Goal: Transaction & Acquisition: Purchase product/service

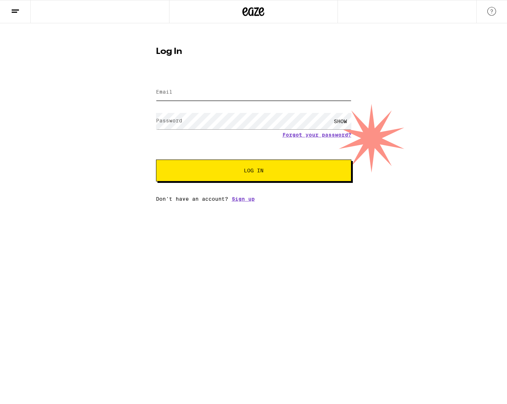
type input "[PERSON_NAME][EMAIL_ADDRESS][PERSON_NAME][DOMAIN_NAME]"
click at [253, 171] on button "Log In" at bounding box center [253, 171] width 195 height 22
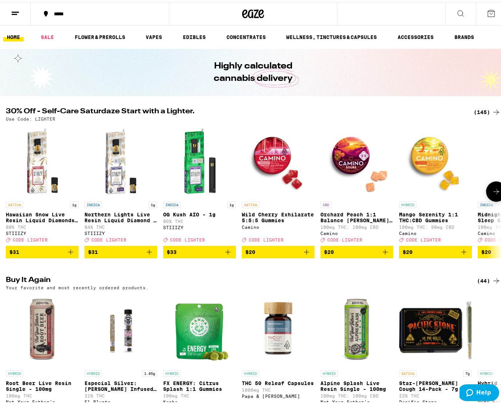
click at [89, 12] on div "*****" at bounding box center [103, 11] width 106 height 5
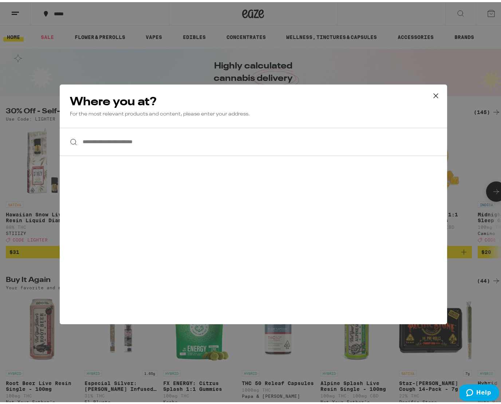
click at [128, 142] on input "**********" at bounding box center [254, 140] width 388 height 28
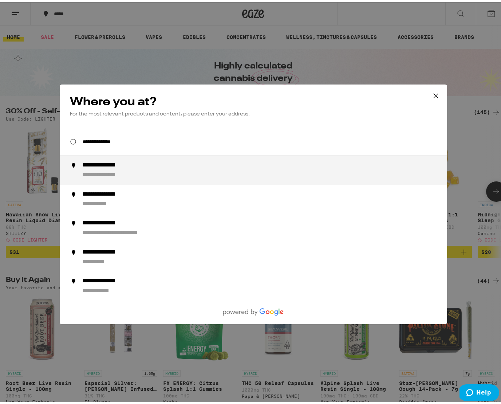
click at [147, 173] on div "**********" at bounding box center [268, 168] width 372 height 17
type input "**********"
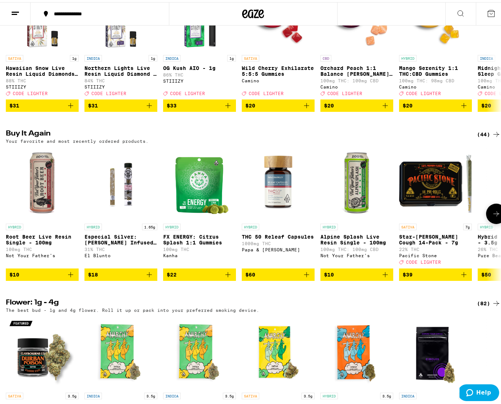
scroll to position [148, 0]
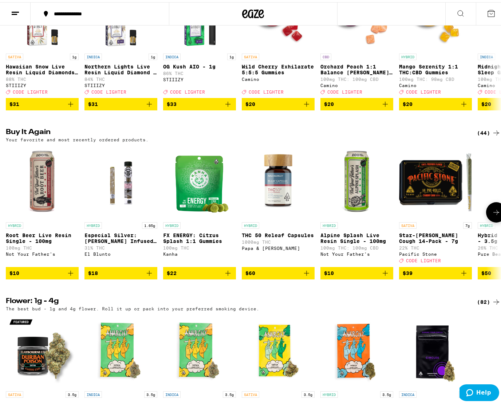
click at [70, 275] on icon "Add to bag" at bounding box center [70, 271] width 9 height 9
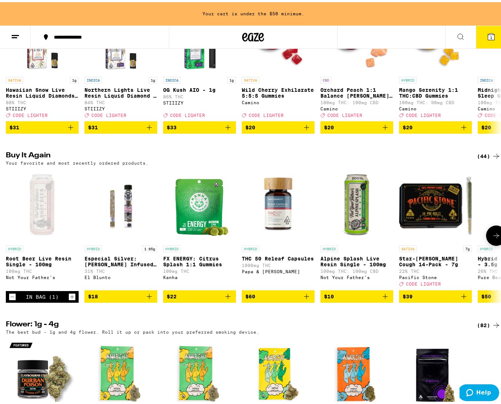
click at [70, 278] on div "Not Your Father's" at bounding box center [42, 275] width 73 height 5
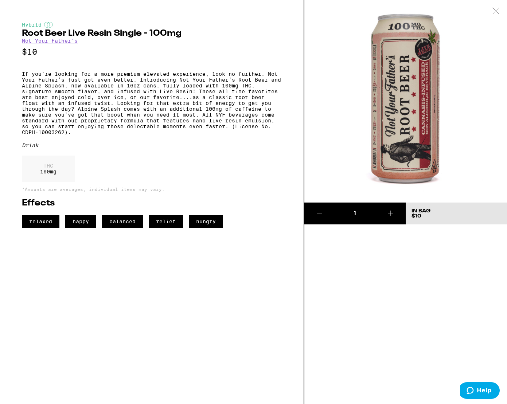
click at [500, 9] on div at bounding box center [495, 11] width 23 height 23
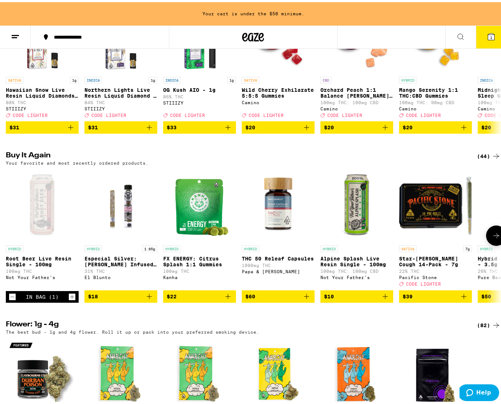
click at [71, 299] on icon "Increment" at bounding box center [72, 294] width 7 height 9
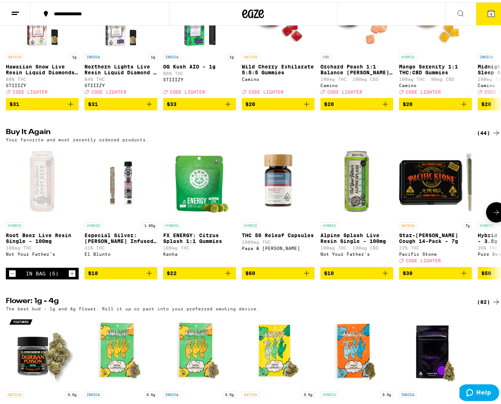
click at [72, 276] on icon "Increment" at bounding box center [72, 271] width 7 height 9
click at [150, 275] on icon "Add to bag" at bounding box center [149, 271] width 9 height 9
click at [150, 276] on icon "Increment" at bounding box center [151, 271] width 7 height 9
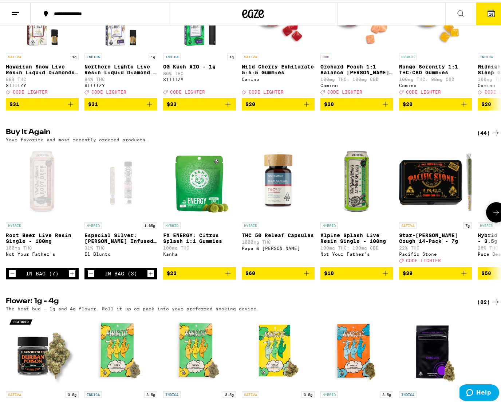
click at [150, 276] on icon "Increment" at bounding box center [151, 271] width 7 height 9
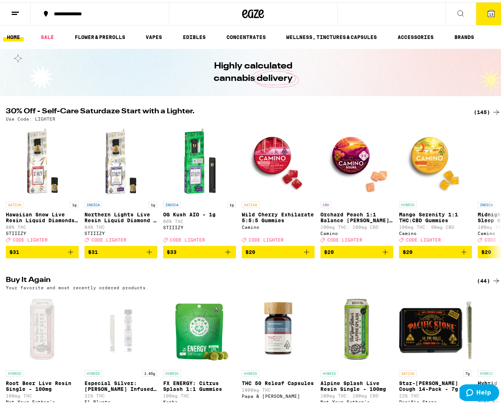
click at [492, 6] on button "13" at bounding box center [491, 11] width 31 height 23
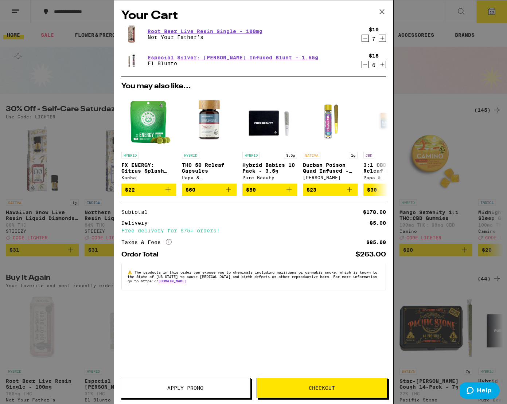
click at [303, 386] on span "Checkout" at bounding box center [322, 387] width 130 height 5
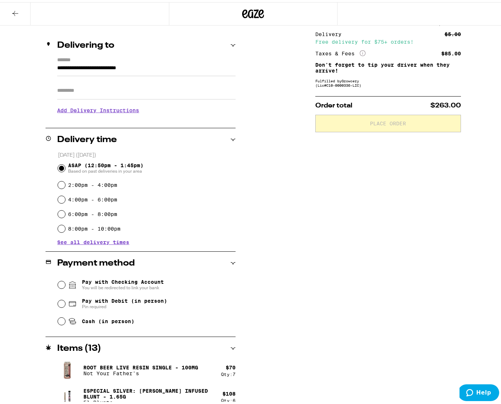
scroll to position [84, 0]
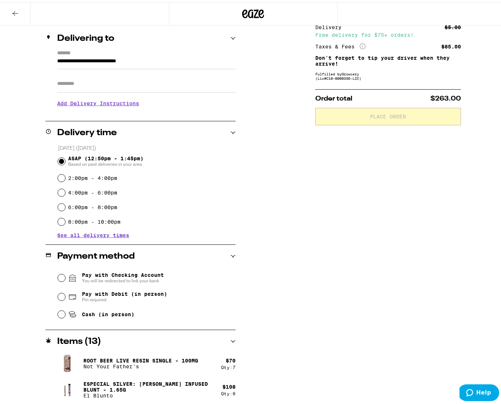
click at [130, 276] on span "You will be redirected to link your bank" at bounding box center [123, 279] width 82 height 6
click at [65, 276] on input "Pay with Checking Account You will be redirected to link your bank" at bounding box center [61, 275] width 7 height 7
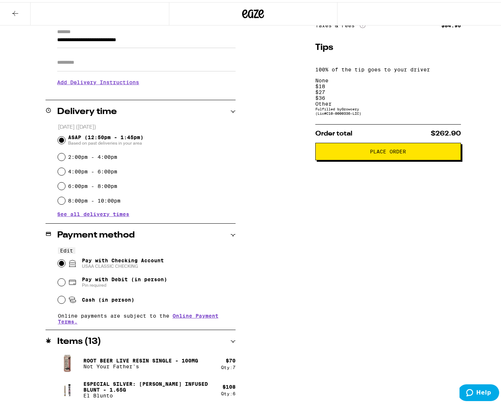
scroll to position [49, 0]
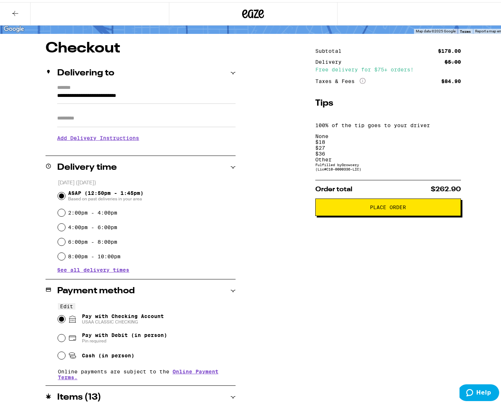
click at [443, 154] on div "Other" at bounding box center [388, 157] width 146 height 6
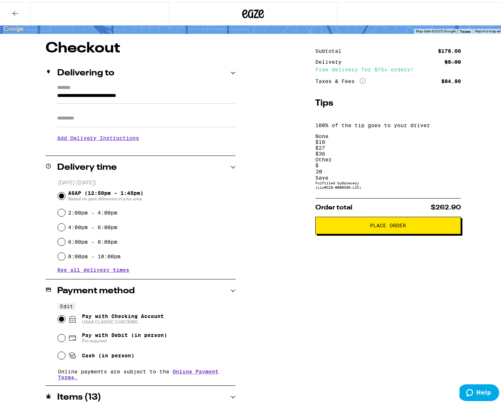
type input "20"
click at [450, 173] on div "Save" at bounding box center [388, 176] width 146 height 6
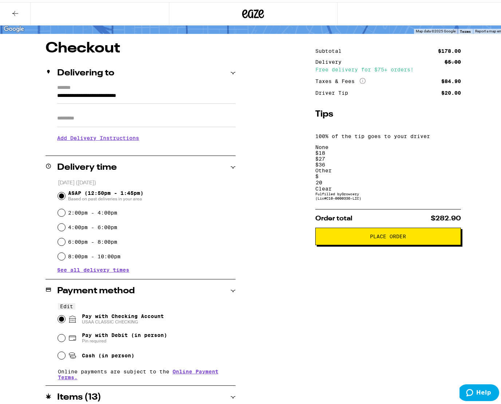
click at [377, 232] on span "Place Order" at bounding box center [388, 234] width 36 height 5
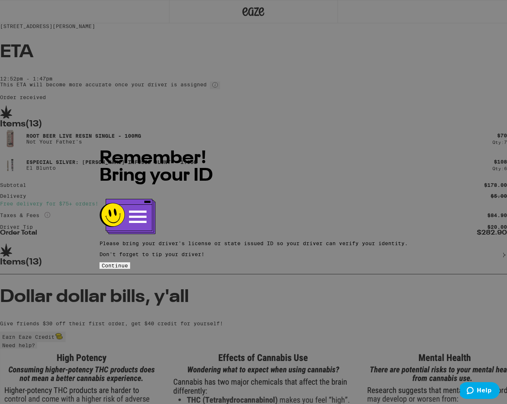
click at [128, 263] on span "Continue" at bounding box center [115, 266] width 26 height 6
